Goal: Complete application form

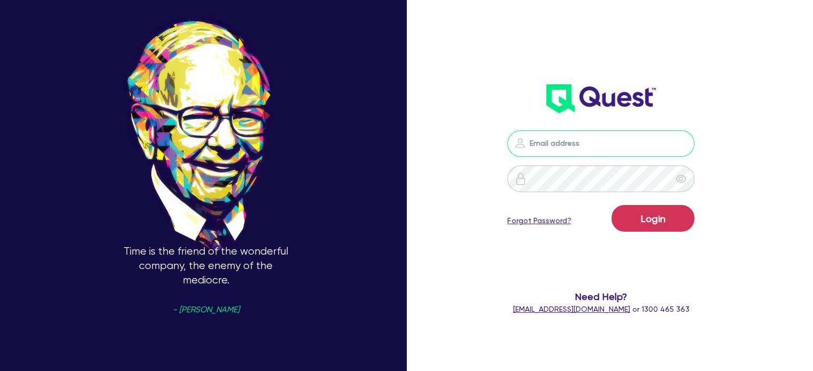
type input "[EMAIL_ADDRESS][PERSON_NAME][DOMAIN_NAME]"
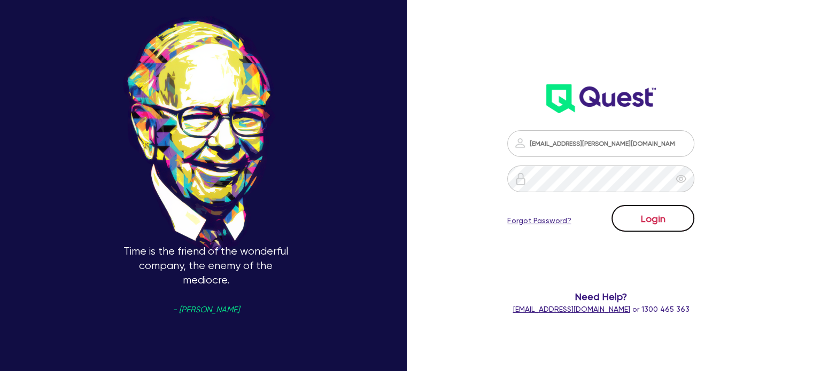
click at [633, 214] on button "Login" at bounding box center [652, 218] width 83 height 27
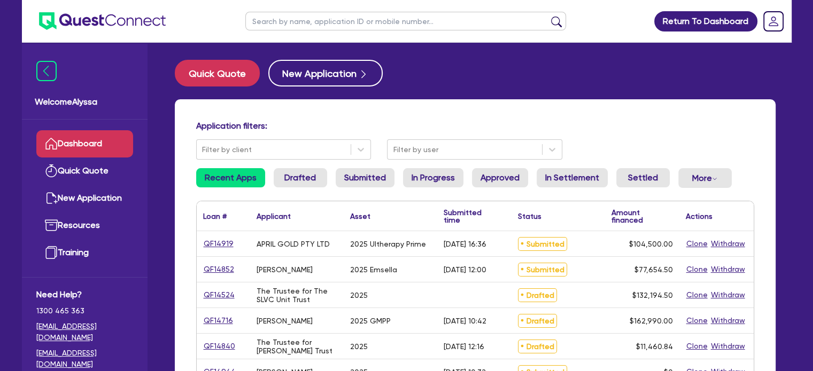
click at [313, 20] on input "text" at bounding box center [405, 21] width 321 height 19
paste input "[EMAIL_ADDRESS][DOMAIN_NAME]"
click at [548, 16] on button "submit" at bounding box center [556, 23] width 17 height 15
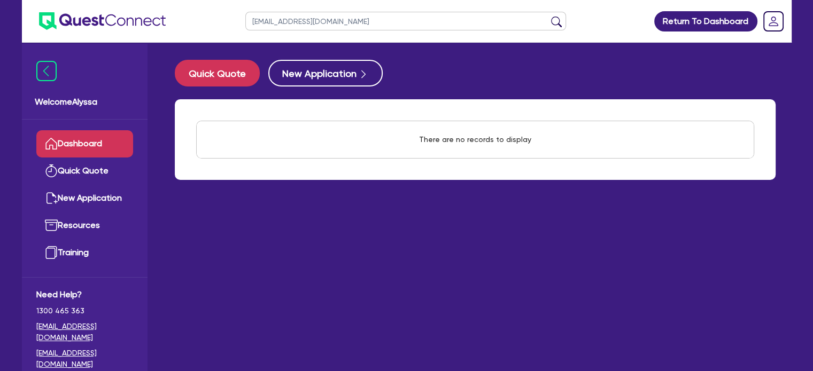
drag, startPoint x: 354, startPoint y: 19, endPoint x: 221, endPoint y: 7, distance: 134.1
click at [221, 7] on header "[EMAIL_ADDRESS][DOMAIN_NAME] Return To Dashboard Edit Profile Logout" at bounding box center [407, 21] width 770 height 43
type input "[PERSON_NAME]"
click at [548, 16] on button "submit" at bounding box center [556, 23] width 17 height 15
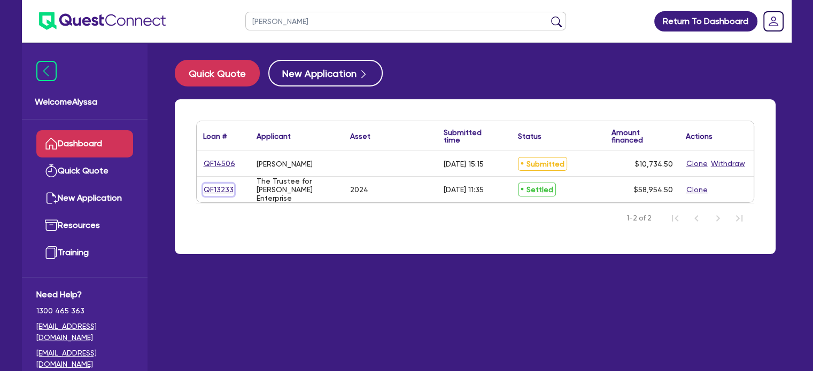
click at [221, 193] on link "QF13233" at bounding box center [218, 190] width 31 height 12
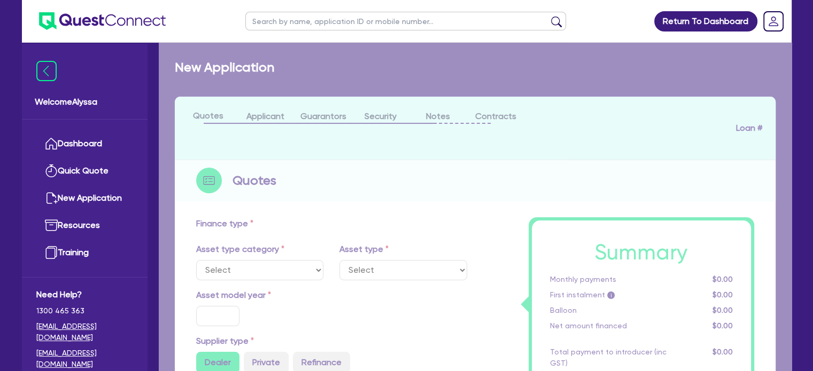
select select "TERTIARY_ASSETS"
type input "2024"
type input "63,800"
type input "6,380"
type input "3.90"
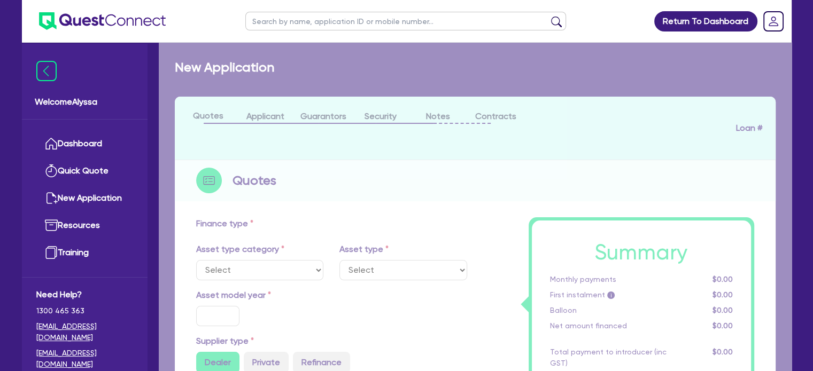
type input "2,296.8"
type input "14.89"
type input "495"
type input "900"
select select "BEAUTY_EQUIPMENT"
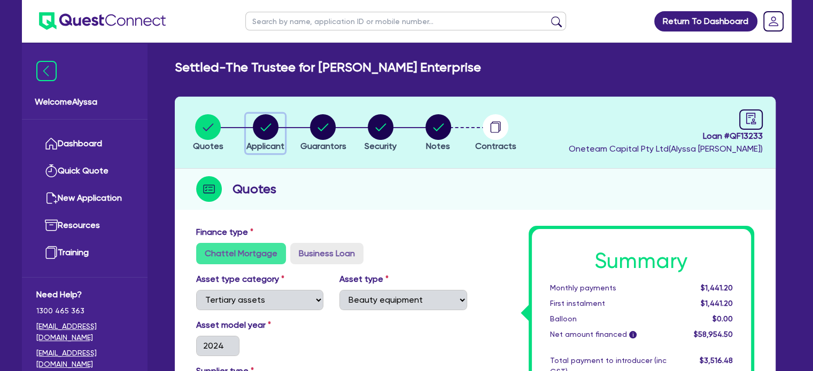
click at [269, 138] on circle "button" at bounding box center [266, 127] width 26 height 26
select select "TRUST"
select select "INDIVIDUAL"
select select "HEALTH_BEAUTY"
select select "HAIR_BEAUTY_SALONS"
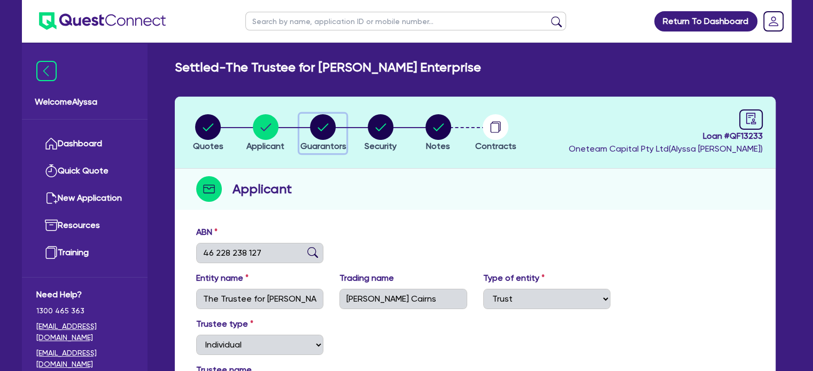
click at [321, 126] on circle "button" at bounding box center [323, 127] width 26 height 26
select select "MISS"
select select "QLD"
select select "DE_FACTO"
select select "VEHICLE"
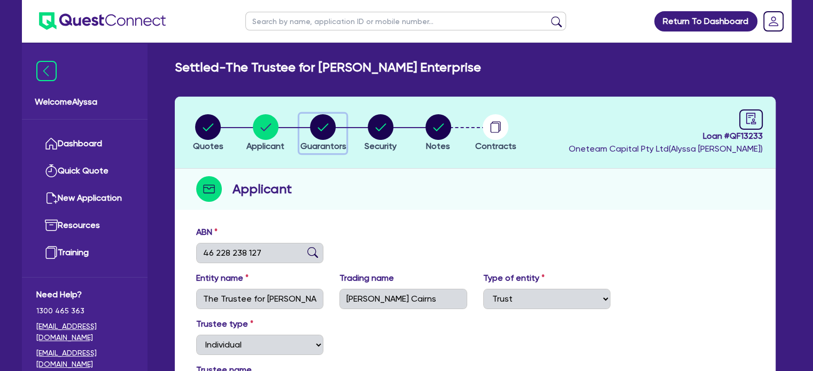
select select "HOUSEHOLD_PERSONAL"
select select "CASH"
select select "EQUIPMENT_LOAN"
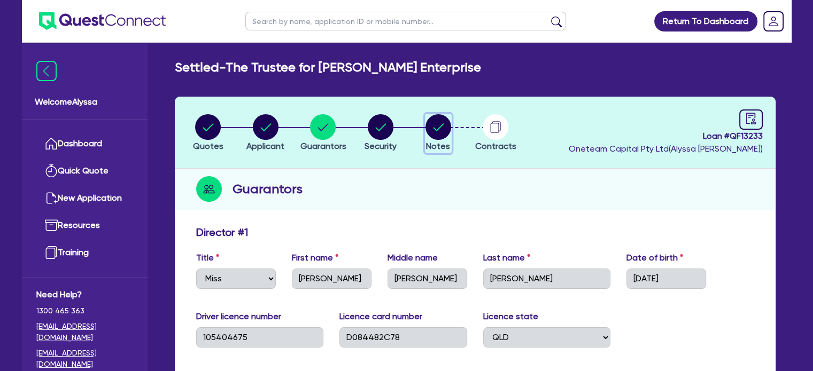
click at [447, 126] on circle "button" at bounding box center [438, 127] width 26 height 26
select select "Other"
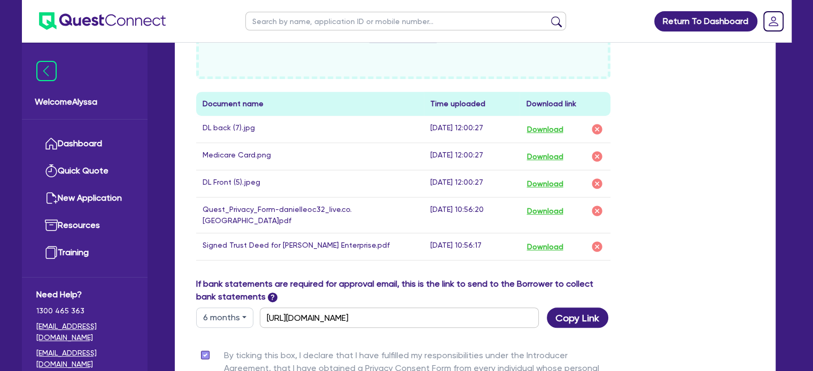
scroll to position [562, 0]
